Goal: Task Accomplishment & Management: Manage account settings

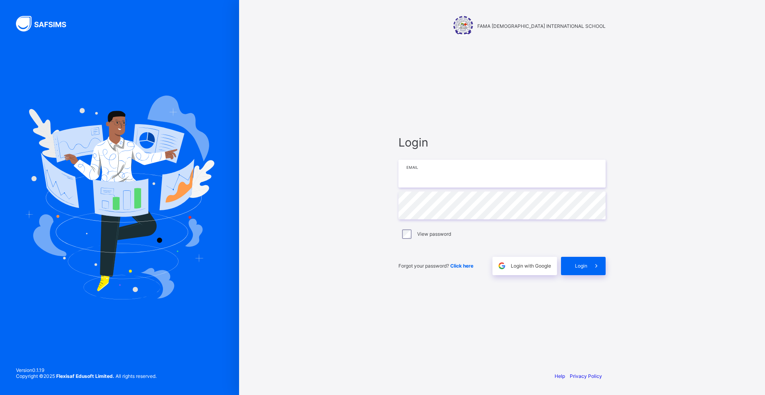
type input "**********"
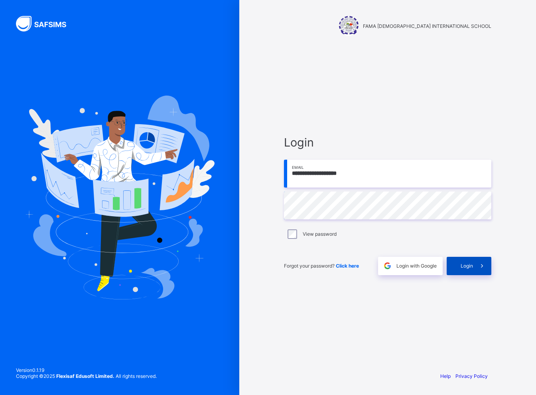
click at [472, 265] on span "Login" at bounding box center [466, 266] width 12 height 6
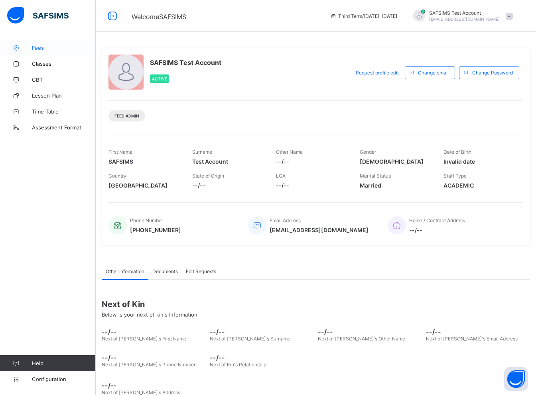
click at [57, 51] on span "Fees" at bounding box center [64, 48] width 64 height 6
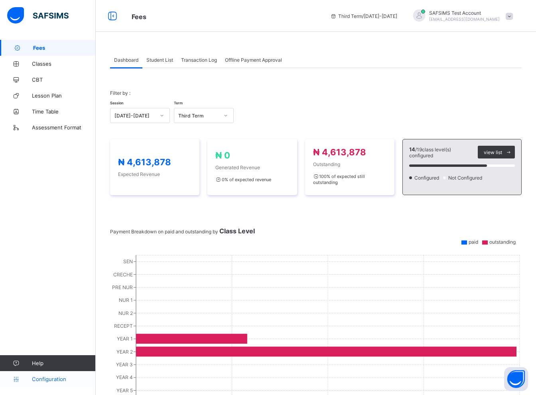
click at [52, 380] on span "Configuration" at bounding box center [63, 379] width 63 height 6
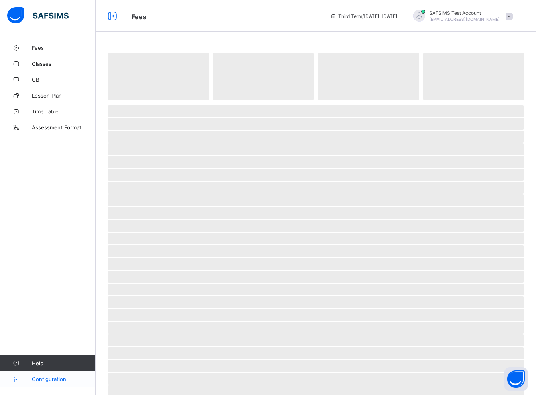
click at [51, 380] on span "Configuration" at bounding box center [63, 379] width 63 height 6
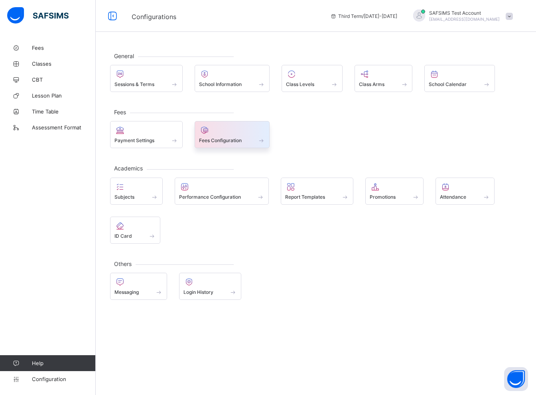
click at [220, 140] on span "Fees Configuration" at bounding box center [220, 141] width 43 height 6
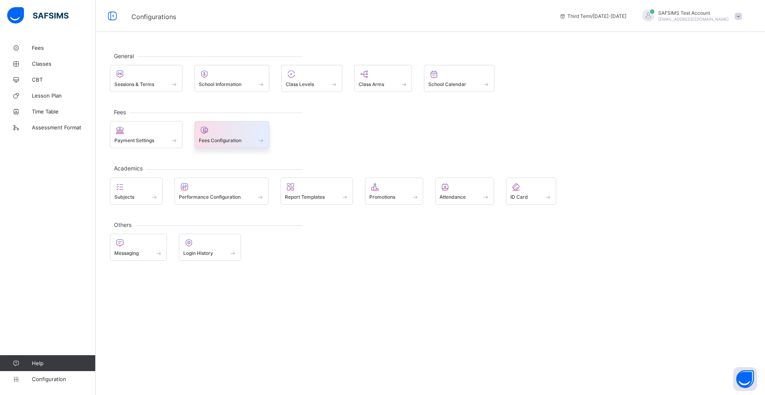
click at [216, 138] on span "Fees Configuration" at bounding box center [220, 141] width 43 height 6
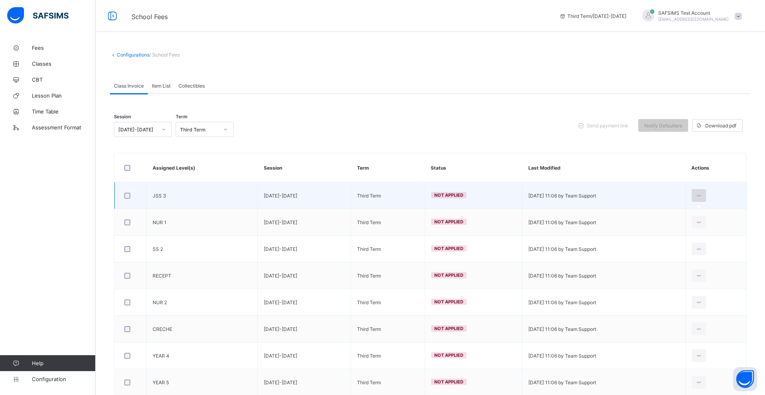
click at [700, 197] on icon at bounding box center [699, 196] width 7 height 6
